Goal: Complete application form

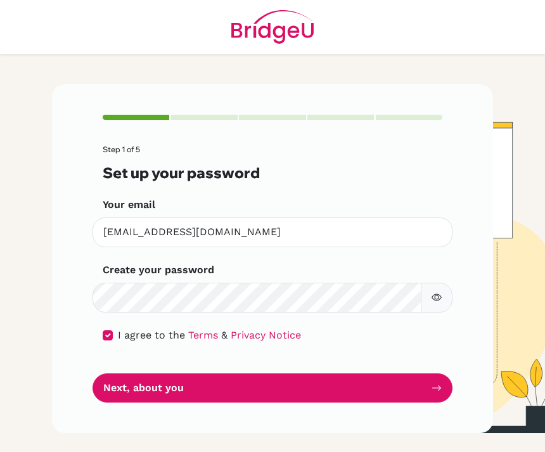
click at [193, 373] on button "Next, about you" at bounding box center [273, 388] width 360 height 30
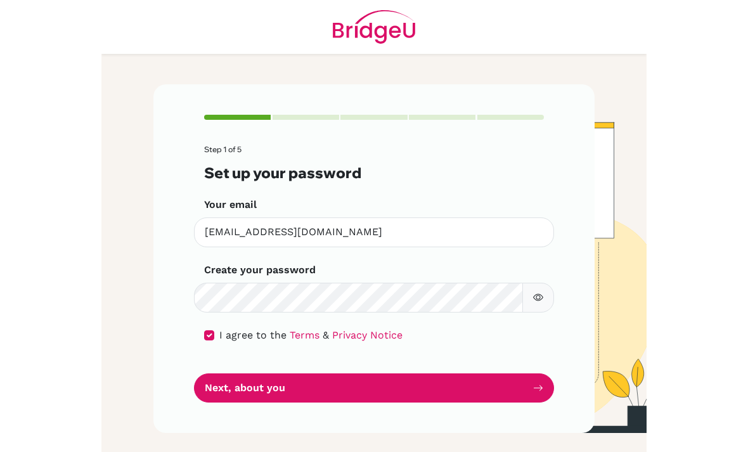
scroll to position [41, 0]
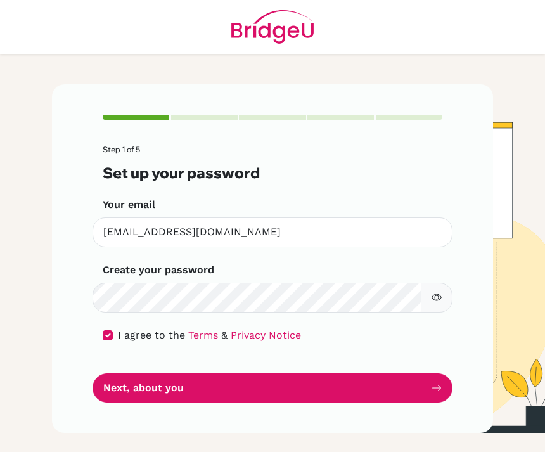
click at [406, 373] on button "Next, about you" at bounding box center [273, 388] width 360 height 30
click at [418, 373] on button "Next, about you" at bounding box center [273, 388] width 360 height 30
click at [437, 383] on icon "submit" at bounding box center [437, 388] width 10 height 10
click at [436, 383] on icon "submit" at bounding box center [437, 388] width 10 height 10
click at [419, 373] on button "Next, about you" at bounding box center [273, 388] width 360 height 30
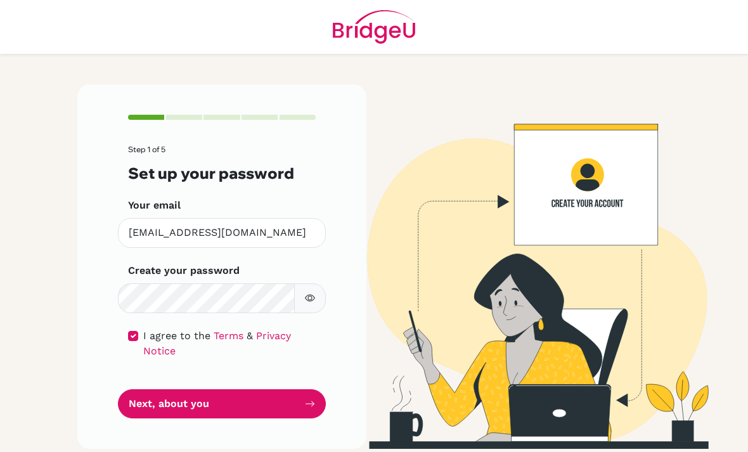
click at [315, 389] on button "Next, about you" at bounding box center [222, 404] width 208 height 30
click at [318, 389] on button "Next, about you" at bounding box center [222, 404] width 208 height 30
click at [317, 389] on button "Next, about you" at bounding box center [222, 404] width 208 height 30
click at [327, 356] on div "Step 1 of 5 Set up your password Your email [EMAIL_ADDRESS][DOMAIN_NAME] Invali…" at bounding box center [221, 266] width 289 height 364
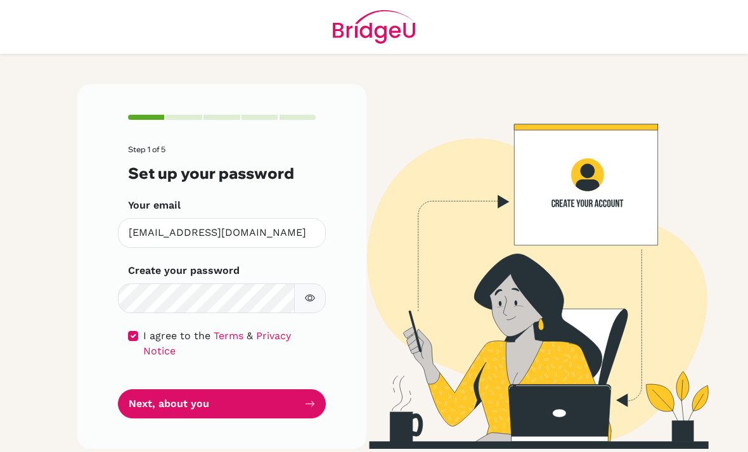
click at [331, 359] on div "Step 1 of 5 Set up your password Your email [EMAIL_ADDRESS][DOMAIN_NAME] Invali…" at bounding box center [221, 266] width 289 height 364
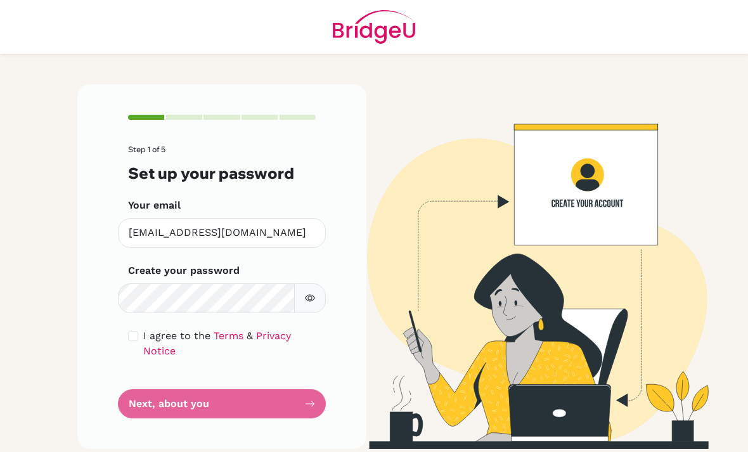
scroll to position [41, 0]
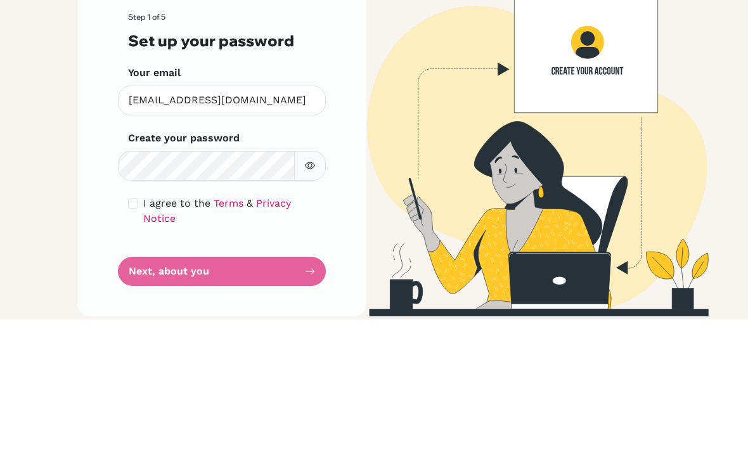
click at [145, 330] on span "I agree to the" at bounding box center [176, 336] width 67 height 12
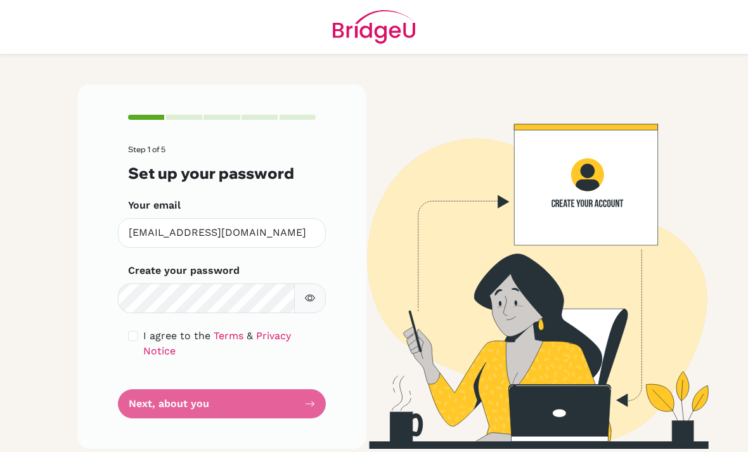
click at [136, 331] on input "checkbox" at bounding box center [133, 336] width 10 height 10
checkbox input "true"
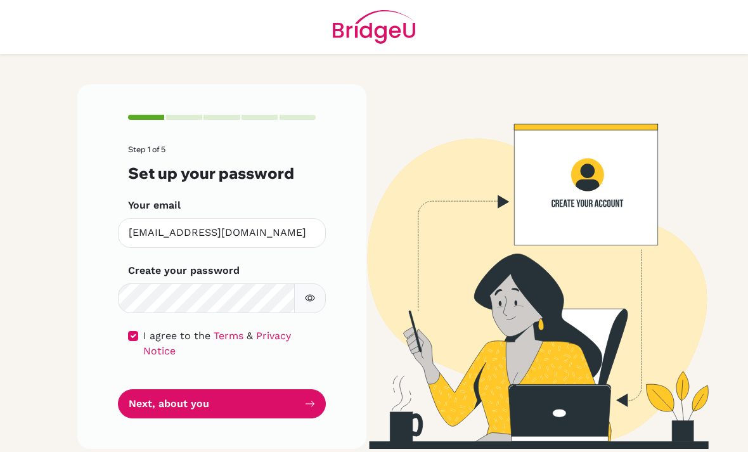
click at [224, 389] on button "Next, about you" at bounding box center [222, 404] width 208 height 30
